Goal: Information Seeking & Learning: Learn about a topic

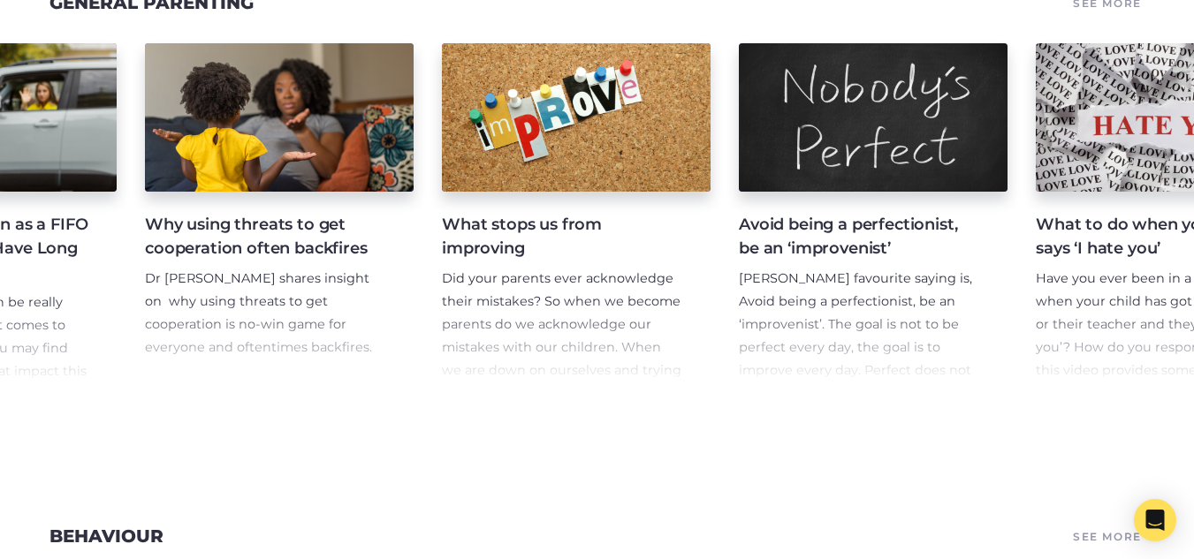
scroll to position [0, 769]
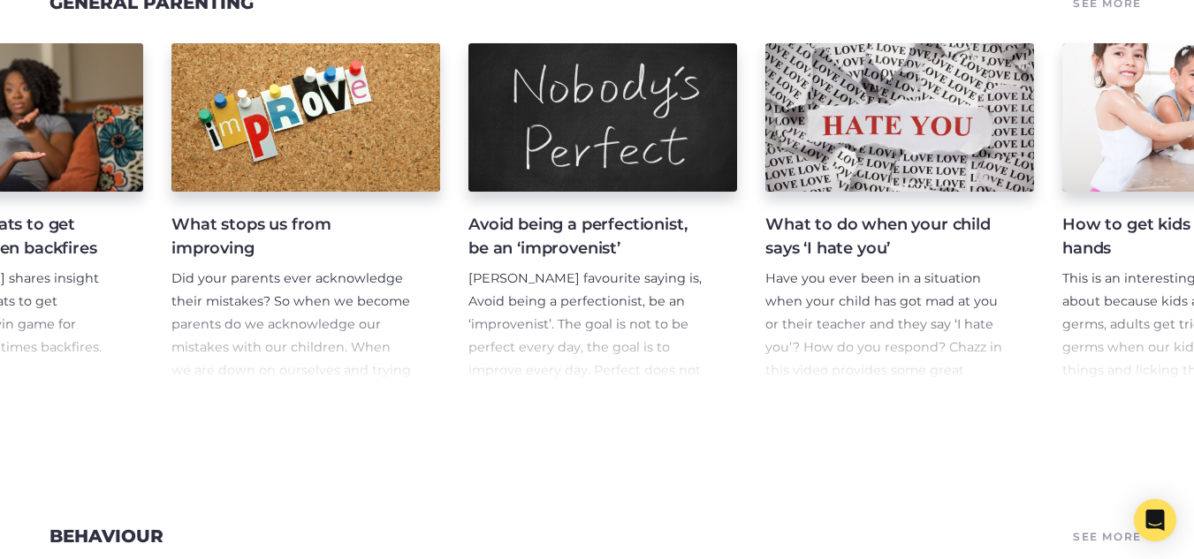
drag, startPoint x: 674, startPoint y: 430, endPoint x: 716, endPoint y: 419, distance: 43.1
click at [716, 419] on section "General Parenting See More Talking to kids about sudden, tragic death When a su…" at bounding box center [597, 198] width 1194 height 534
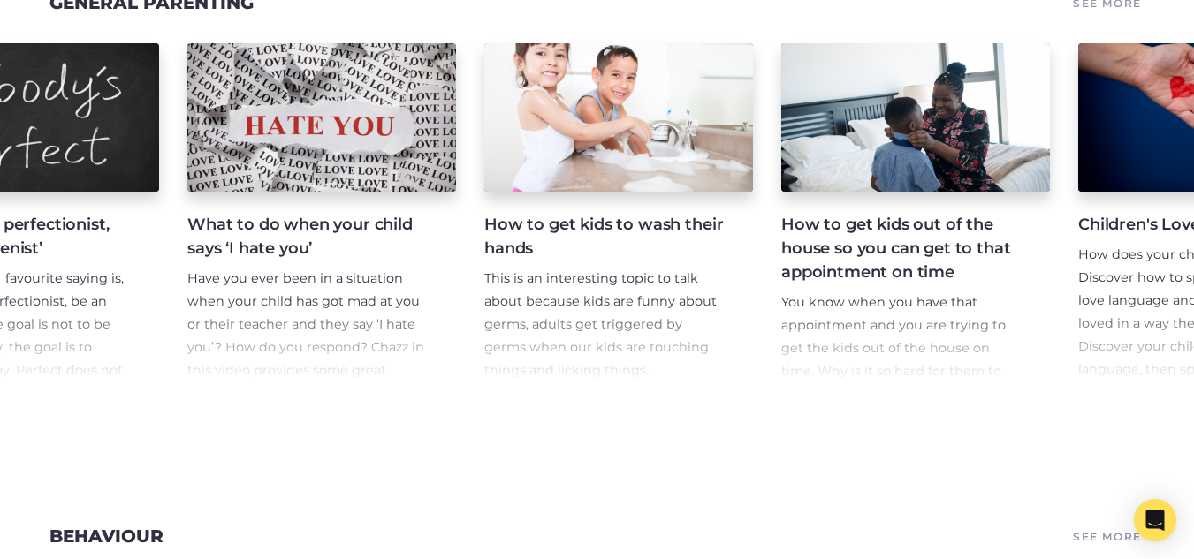
scroll to position [0, 1369]
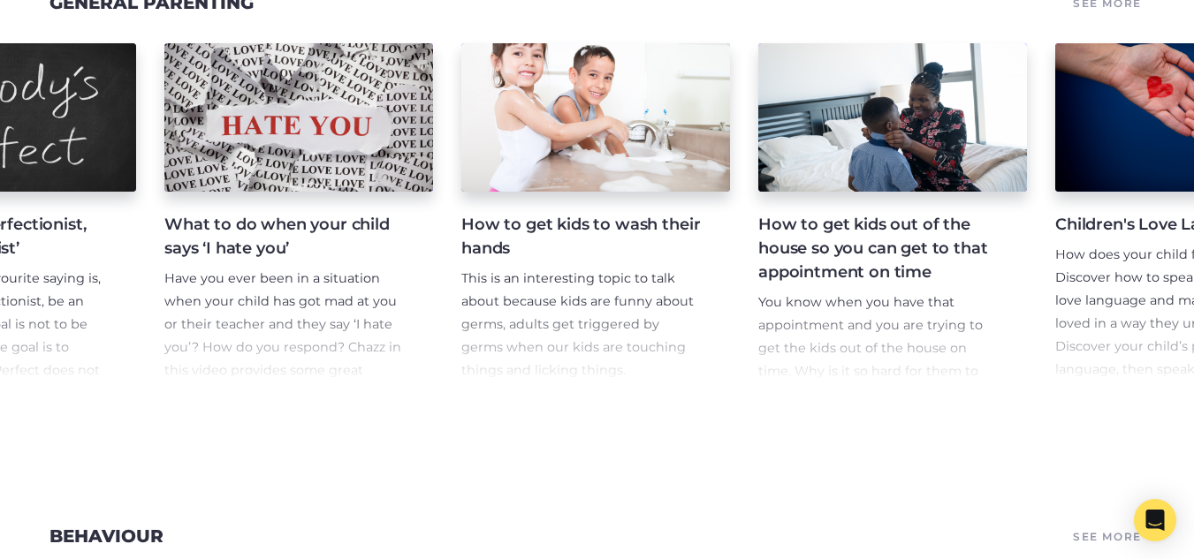
click at [533, 287] on p "This is an interesting topic to talk about because kids are funny about germs, …" at bounding box center [581, 405] width 240 height 275
